Goal: Find specific page/section: Find specific page/section

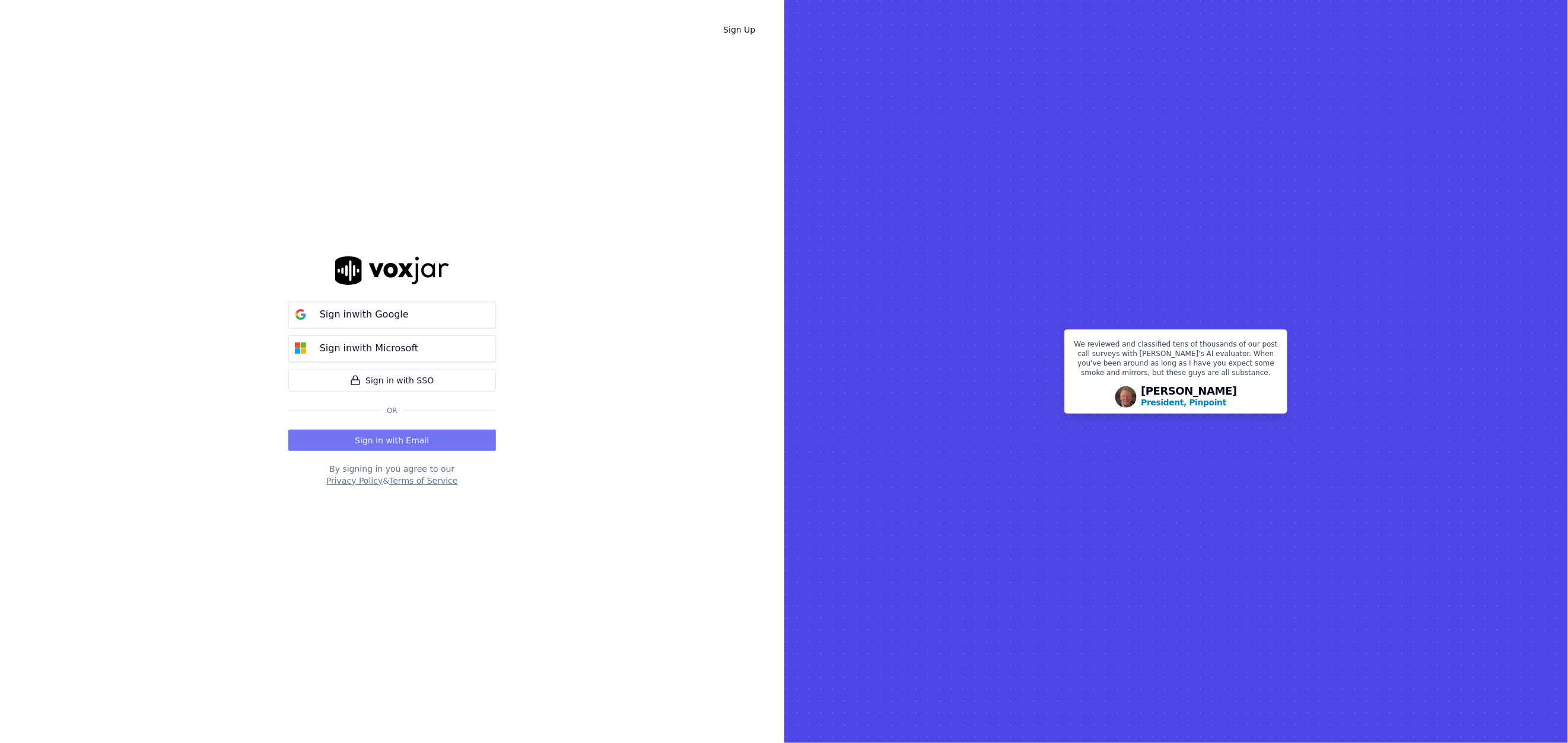
click at [355, 433] on button "Sign in with Email" at bounding box center [392, 440] width 208 height 22
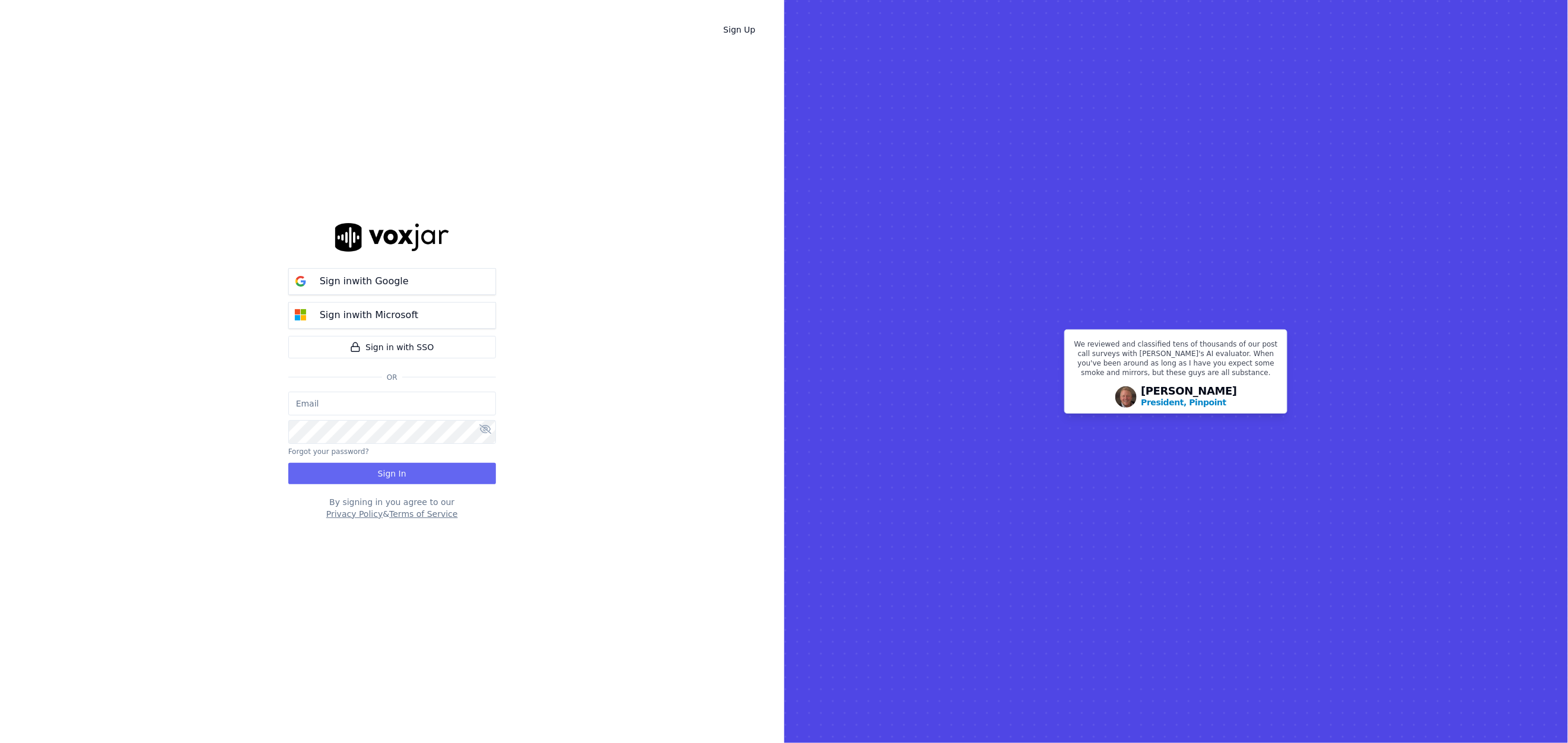
type input "[EMAIL_ADDRESS][DOMAIN_NAME]"
click at [369, 472] on button "Sign In" at bounding box center [392, 473] width 208 height 22
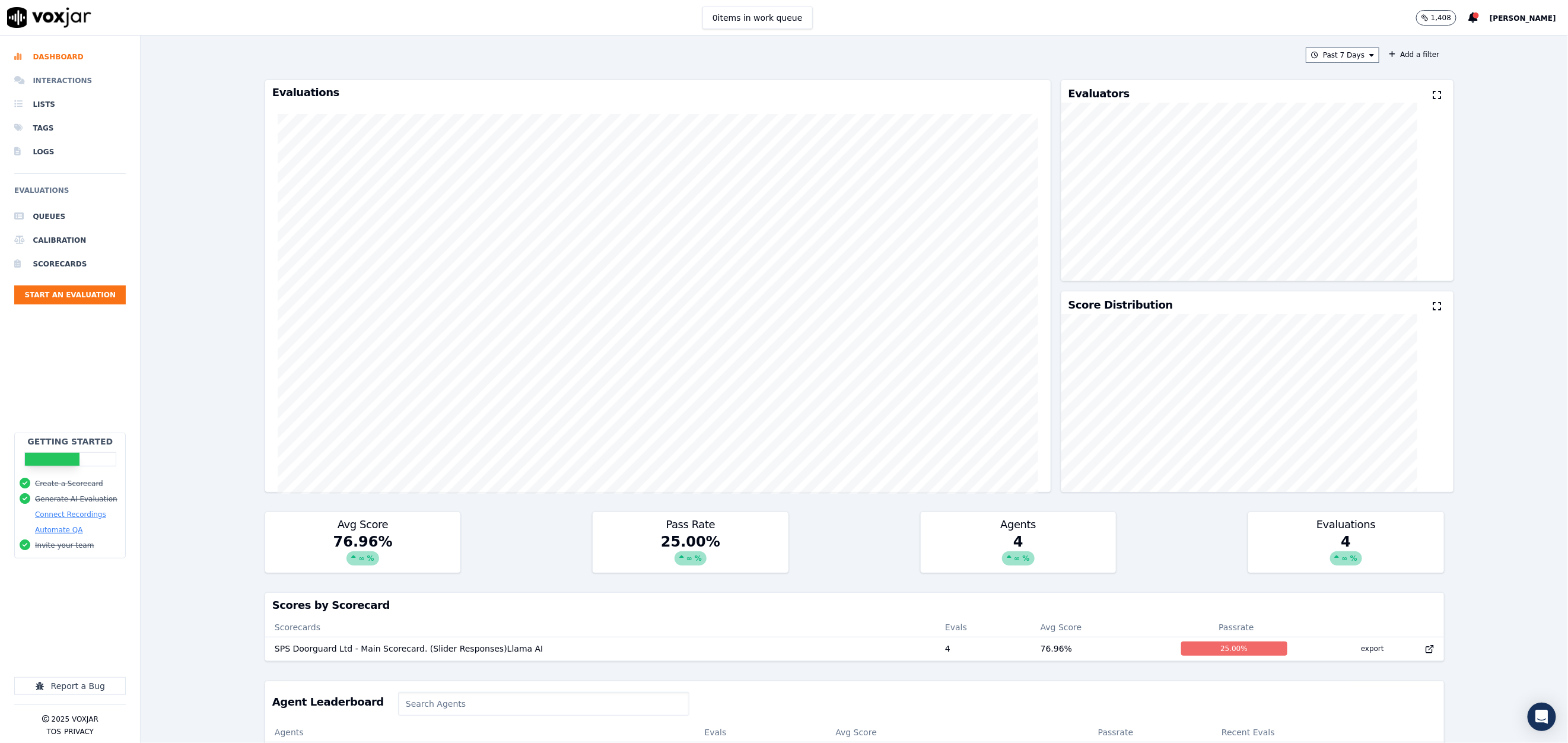
click at [34, 81] on li "Interactions" at bounding box center [70, 80] width 111 height 23
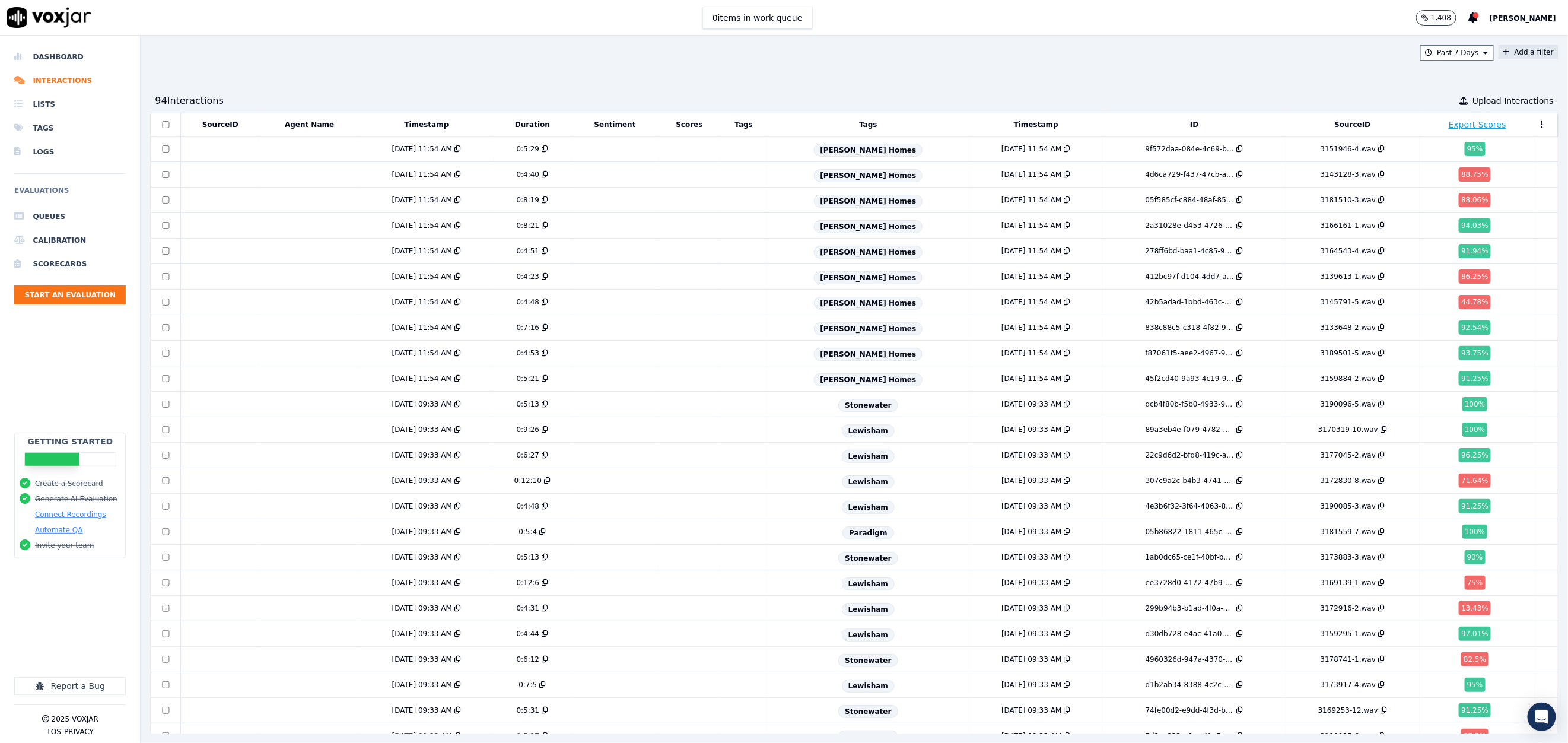
click at [1498, 54] on button "Add a filter" at bounding box center [1528, 52] width 60 height 14
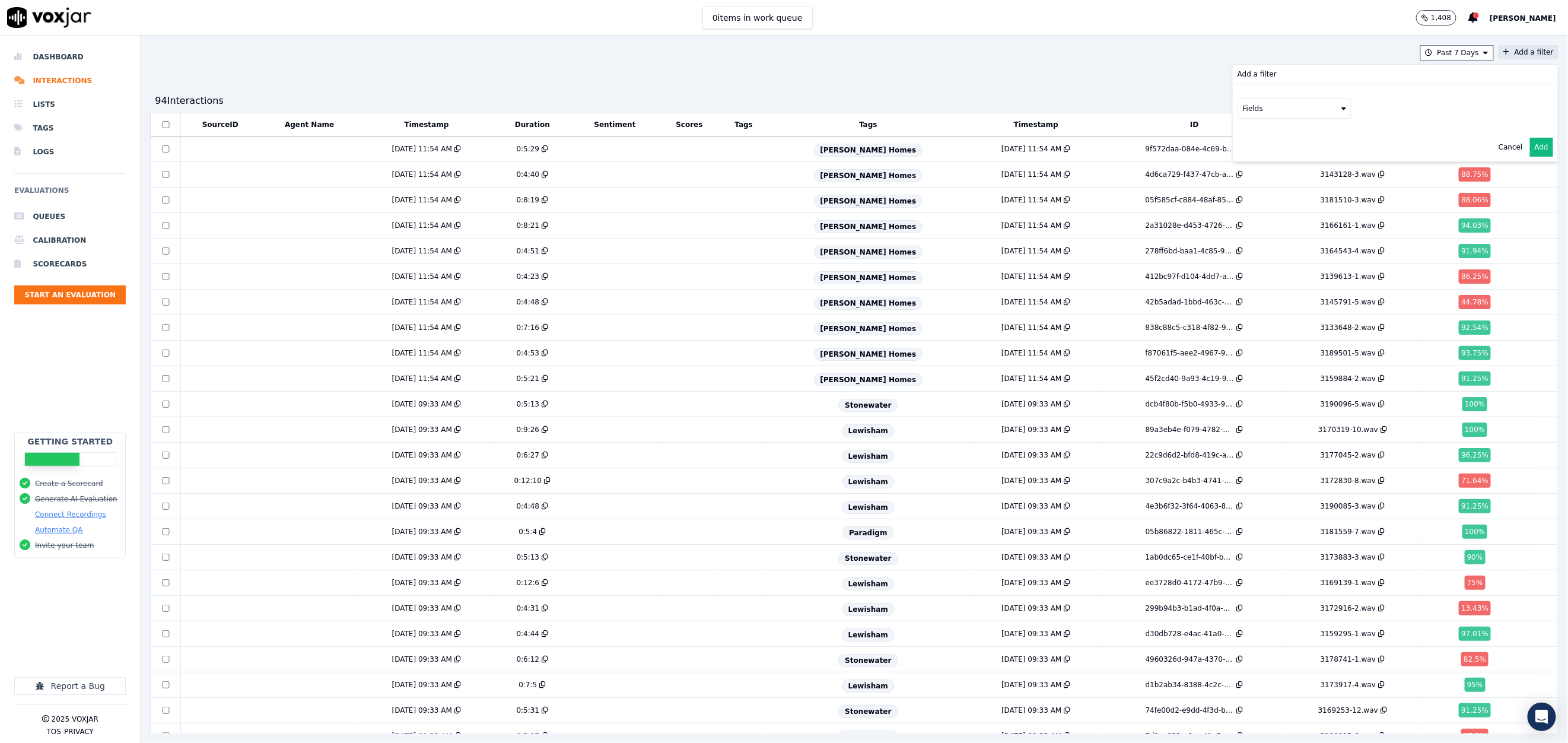
click at [1248, 107] on button "Fields" at bounding box center [1294, 108] width 114 height 20
click at [1258, 210] on div "agents" at bounding box center [1269, 214] width 24 height 9
click at [1309, 136] on button "Fields" at bounding box center [1308, 134] width 114 height 20
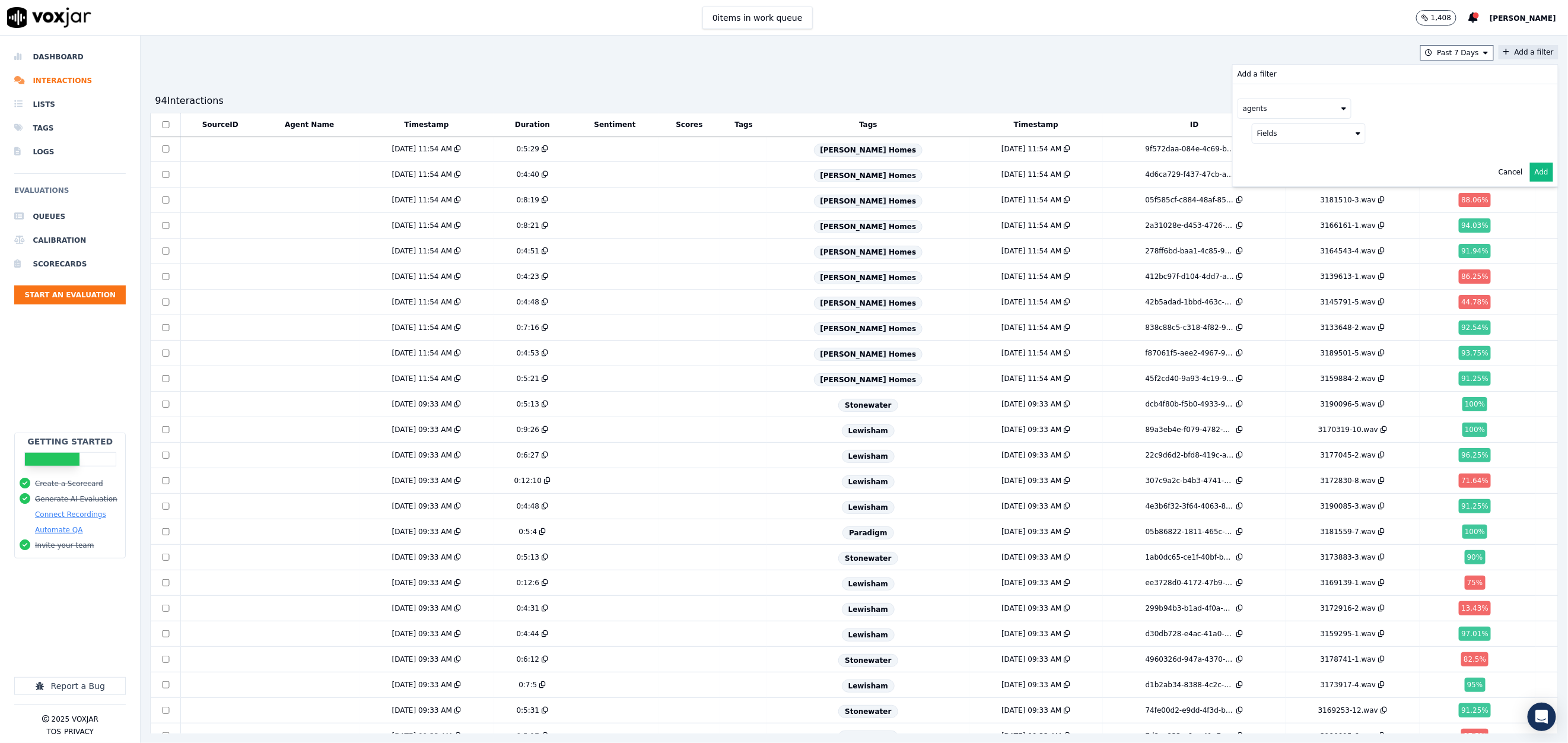
click at [1323, 134] on button "Fields" at bounding box center [1308, 134] width 114 height 20
click at [1255, 153] on label "name" at bounding box center [1308, 153] width 108 height 14
click at [1420, 126] on button at bounding box center [1456, 132] width 171 height 18
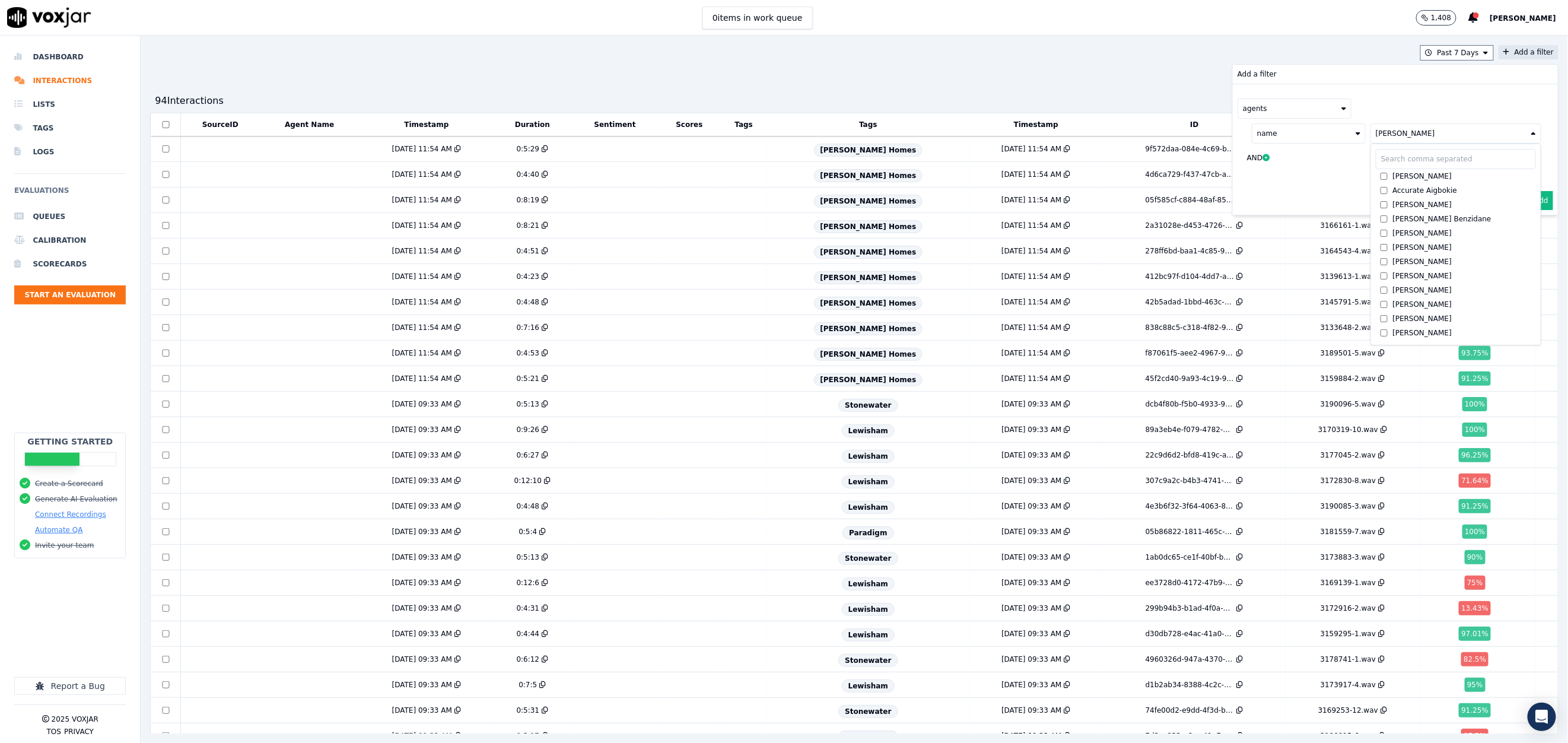
click at [1506, 140] on div "agents name Bailey Farrelly Abdur Uddin Accurate Aigbokie Alex Gatens Ayman Ben…" at bounding box center [1395, 135] width 325 height 102
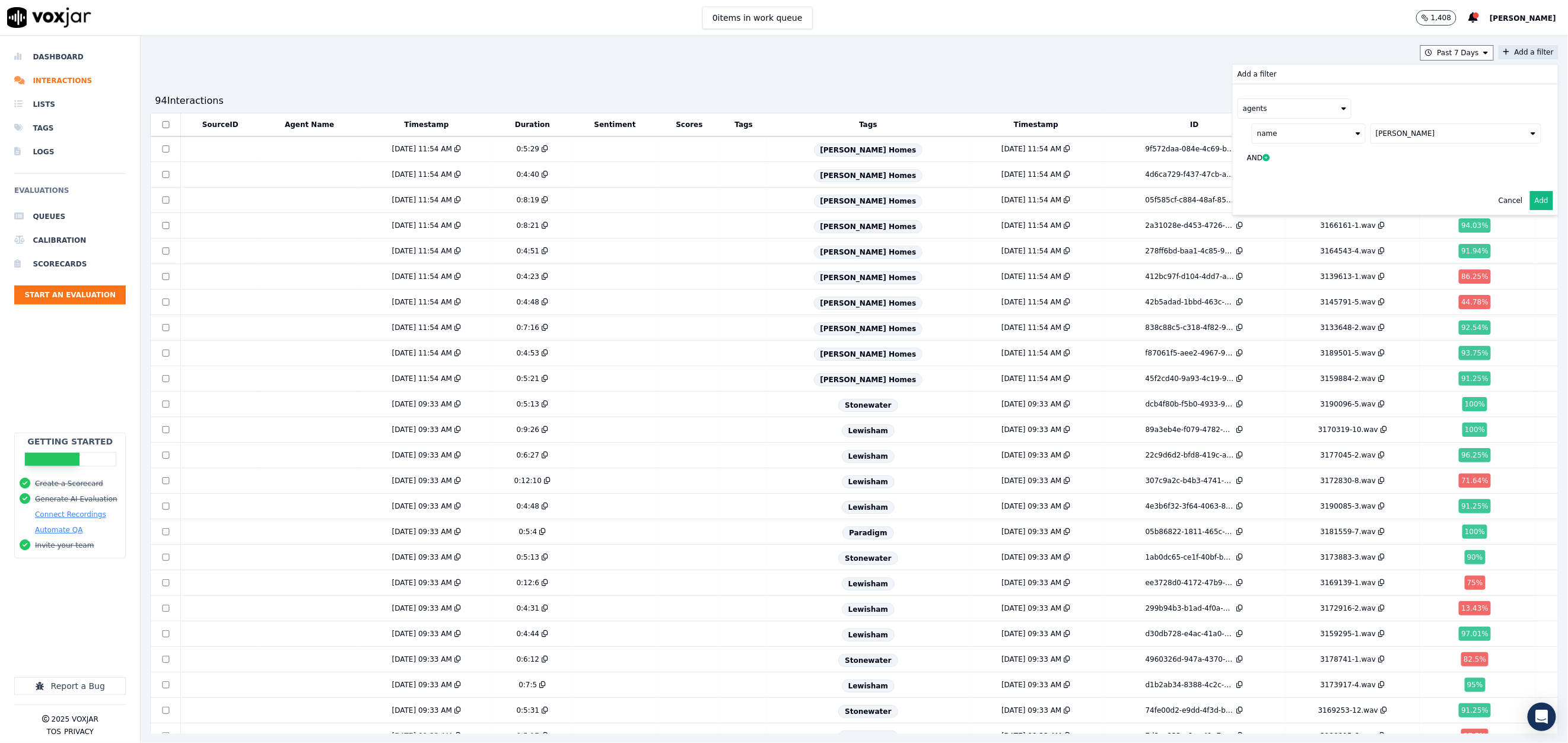
click at [1530, 200] on button "Add" at bounding box center [1541, 200] width 23 height 19
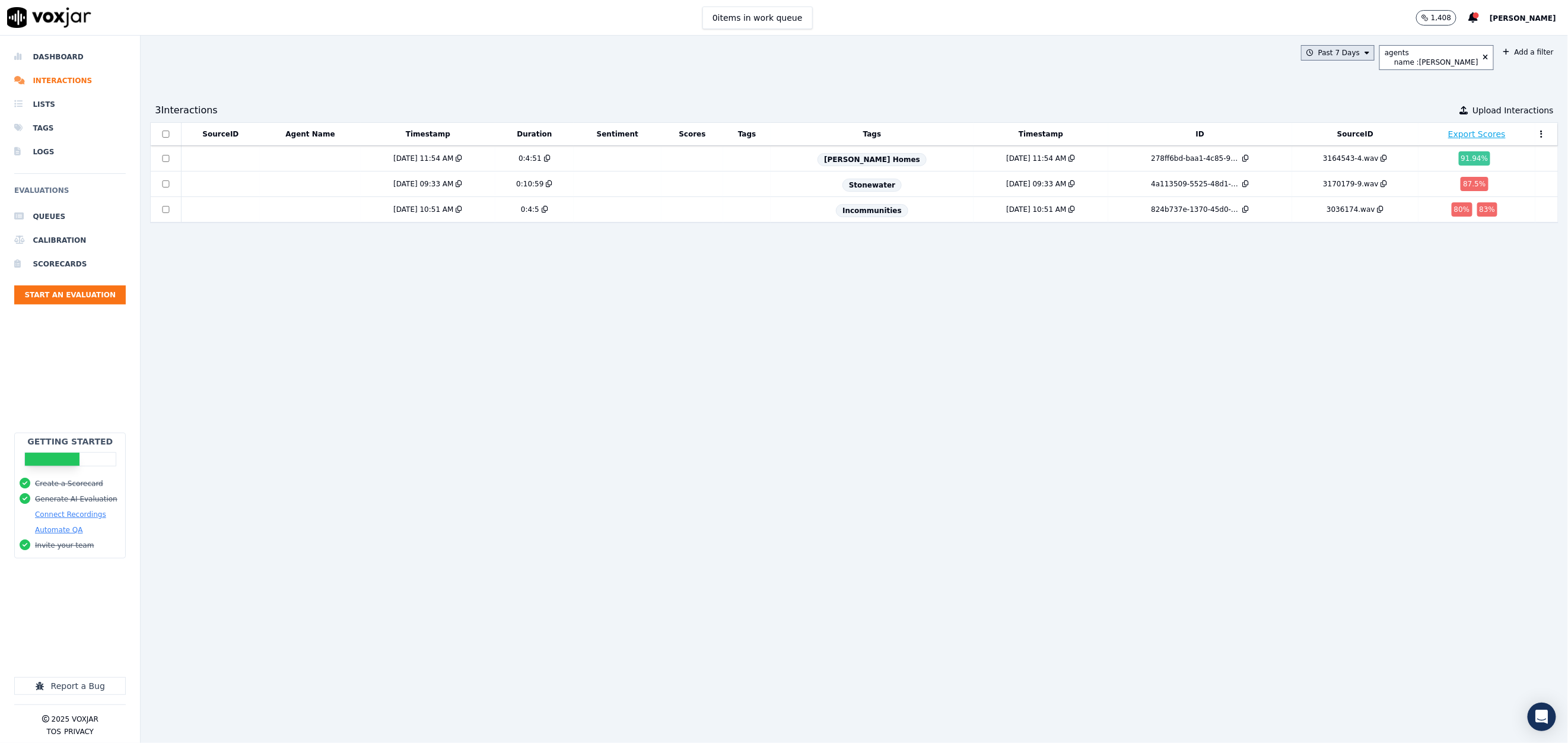
click at [1365, 51] on icon at bounding box center [1367, 53] width 5 height 7
click at [1320, 89] on div "Today" at bounding box center [1332, 88] width 24 height 9
click at [1346, 199] on button "Add" at bounding box center [1357, 189] width 23 height 19
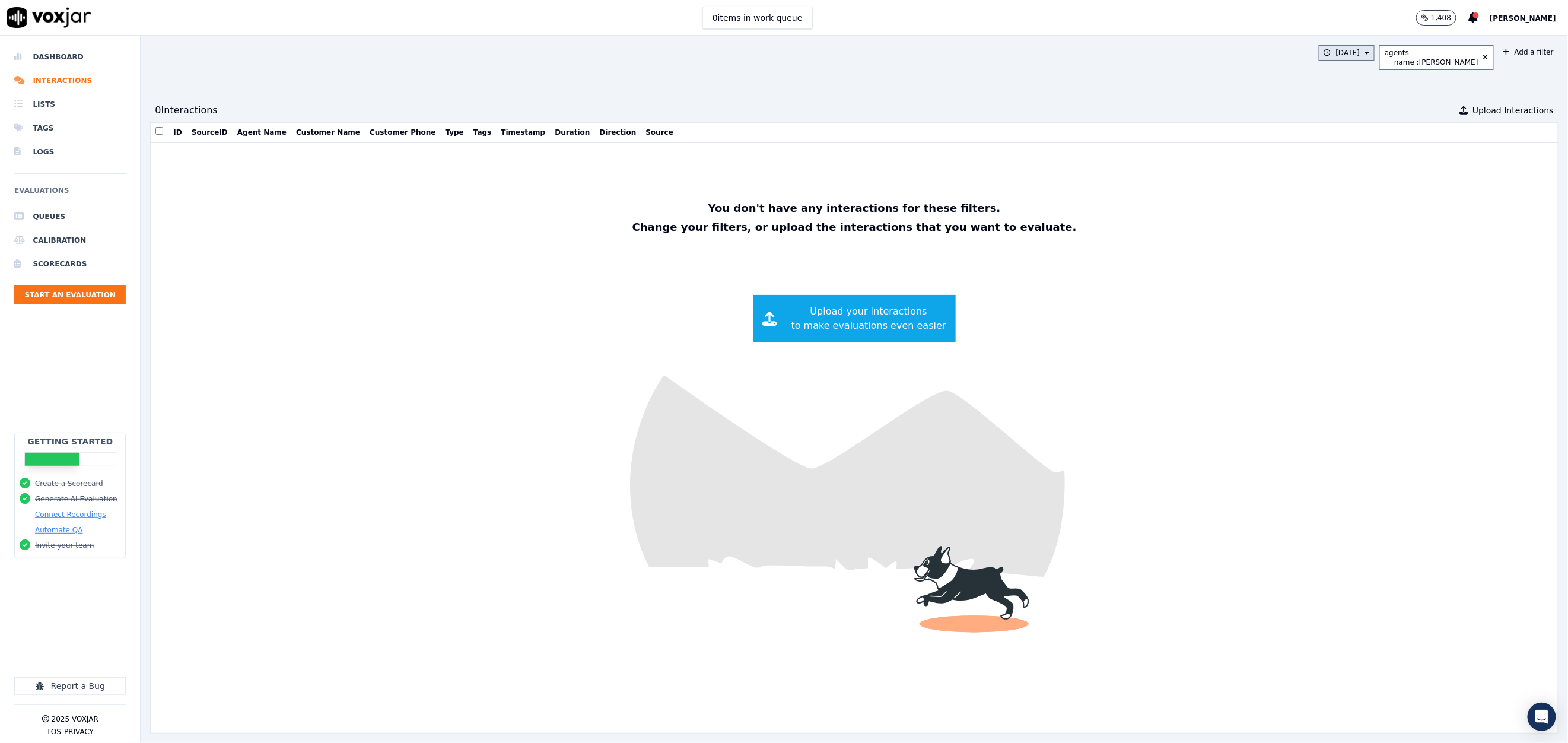
click at [1329, 51] on button "Today" at bounding box center [1347, 53] width 56 height 15
click at [1320, 114] on div "Past 7 Days" at bounding box center [1341, 117] width 41 height 9
click at [1346, 199] on button "Add" at bounding box center [1357, 189] width 23 height 19
click at [1324, 53] on button "Past 7 Days" at bounding box center [1337, 53] width 74 height 15
click at [1320, 132] on div "Past 30 Days" at bounding box center [1343, 131] width 46 height 9
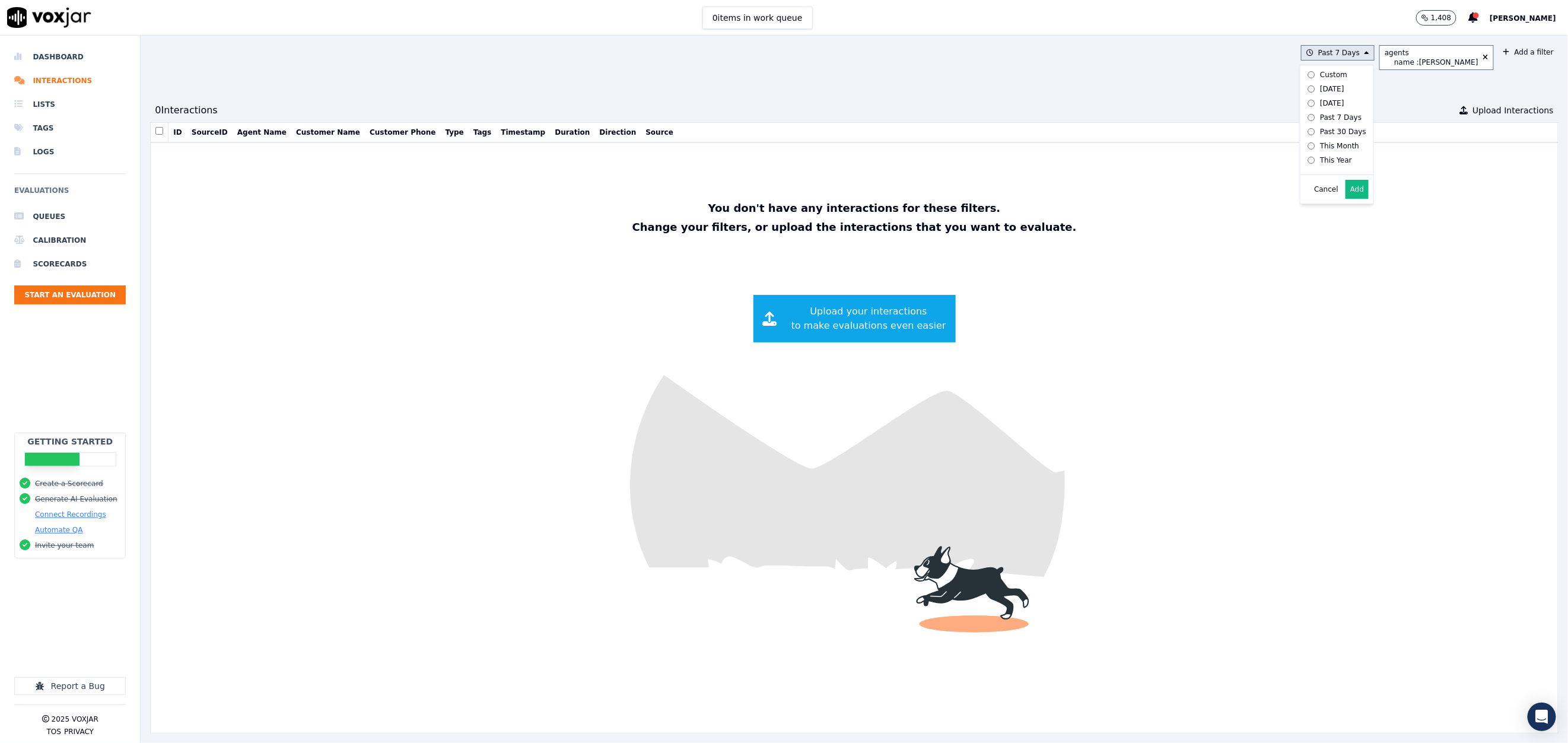
click at [1346, 199] on button "Add" at bounding box center [1357, 189] width 23 height 19
